Goal: Information Seeking & Learning: Learn about a topic

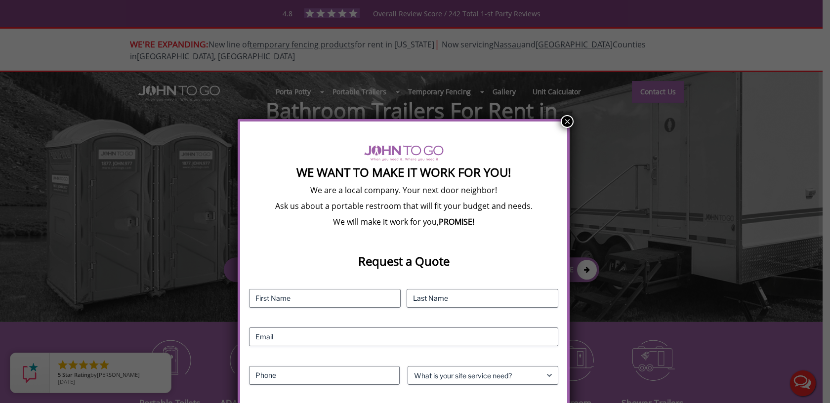
click at [565, 122] on button "×" at bounding box center [567, 121] width 13 height 13
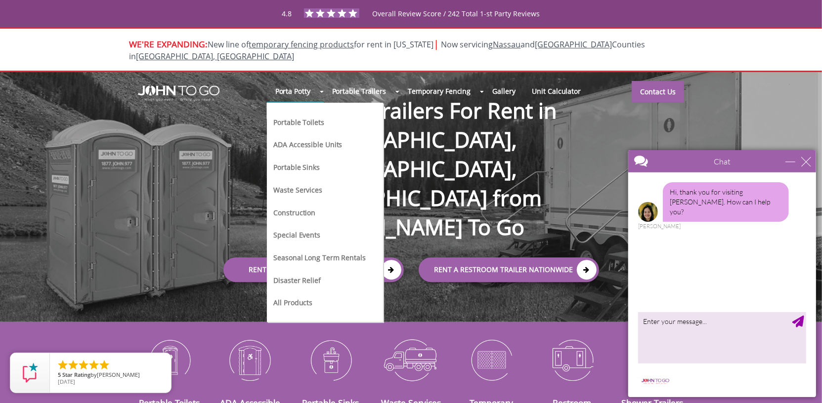
click at [305, 137] on li "ADA Accessible Units" at bounding box center [319, 148] width 94 height 23
click at [305, 139] on link "ADA Accessible Units" at bounding box center [307, 144] width 71 height 10
